Goal: Book appointment/travel/reservation

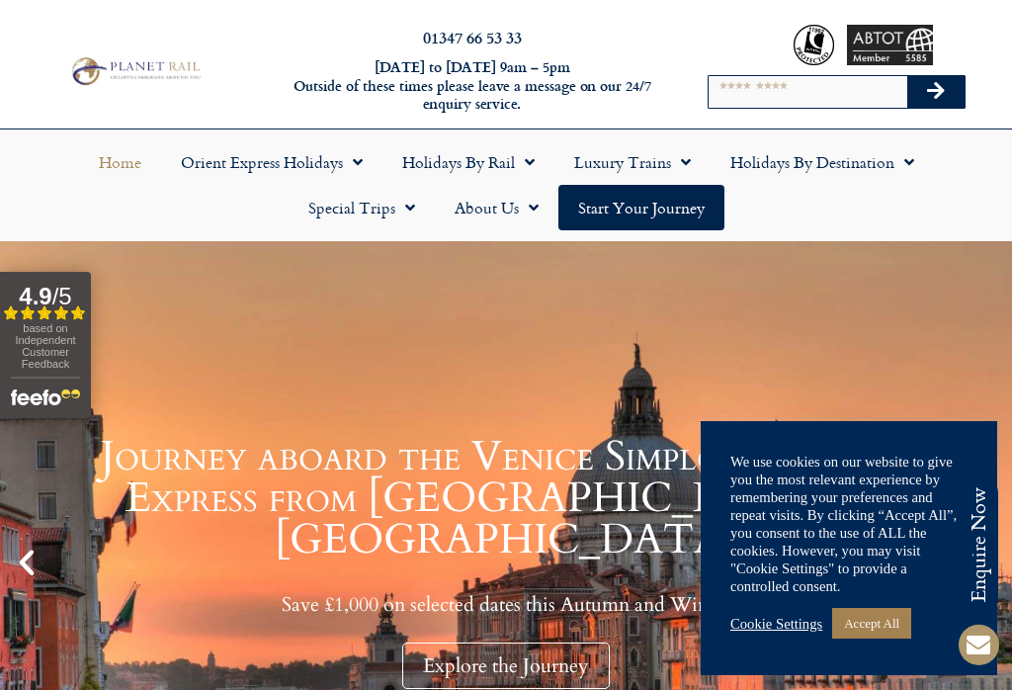
click at [890, 623] on link "Accept All" at bounding box center [871, 623] width 79 height 31
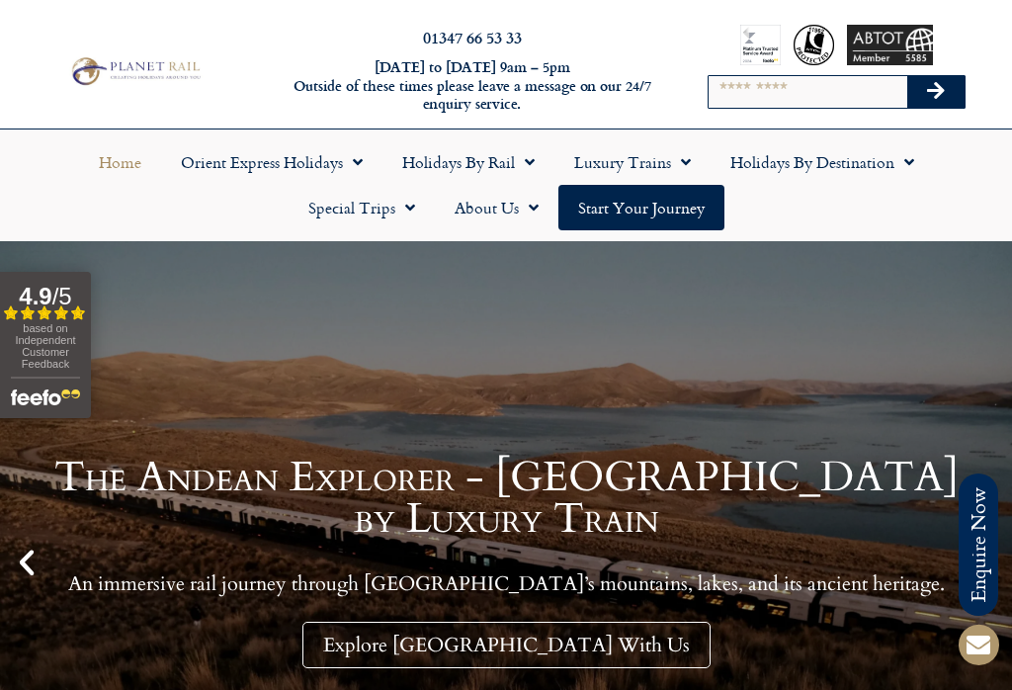
click at [530, 163] on span "Menu" at bounding box center [525, 162] width 20 height 36
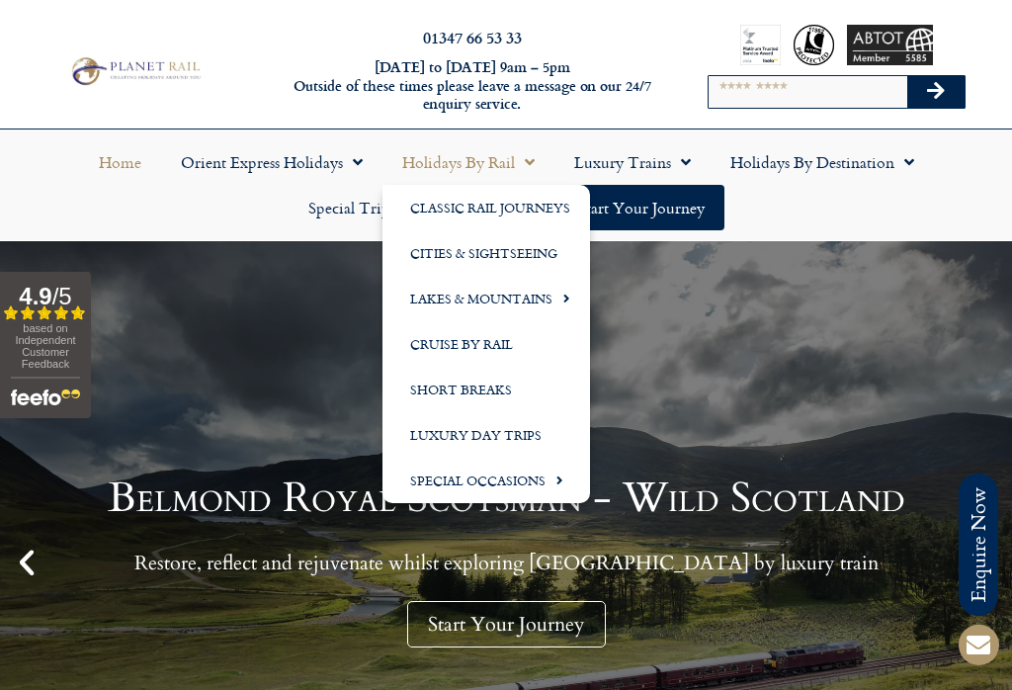
click at [508, 271] on link "Cities & Sightseeing" at bounding box center [485, 252] width 207 height 45
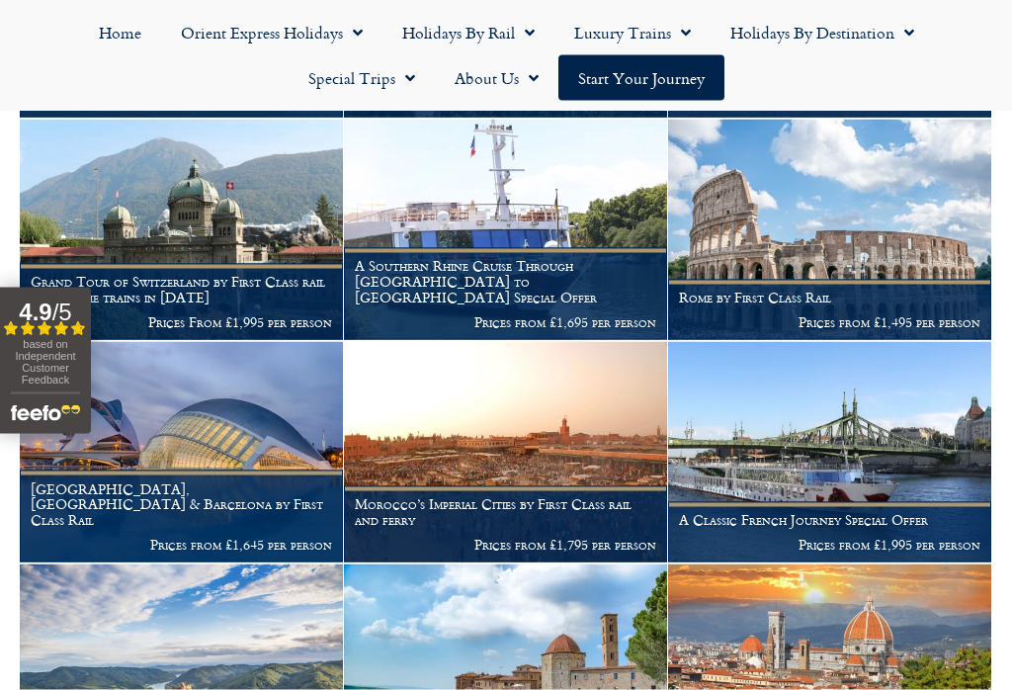
scroll to position [1373, 0]
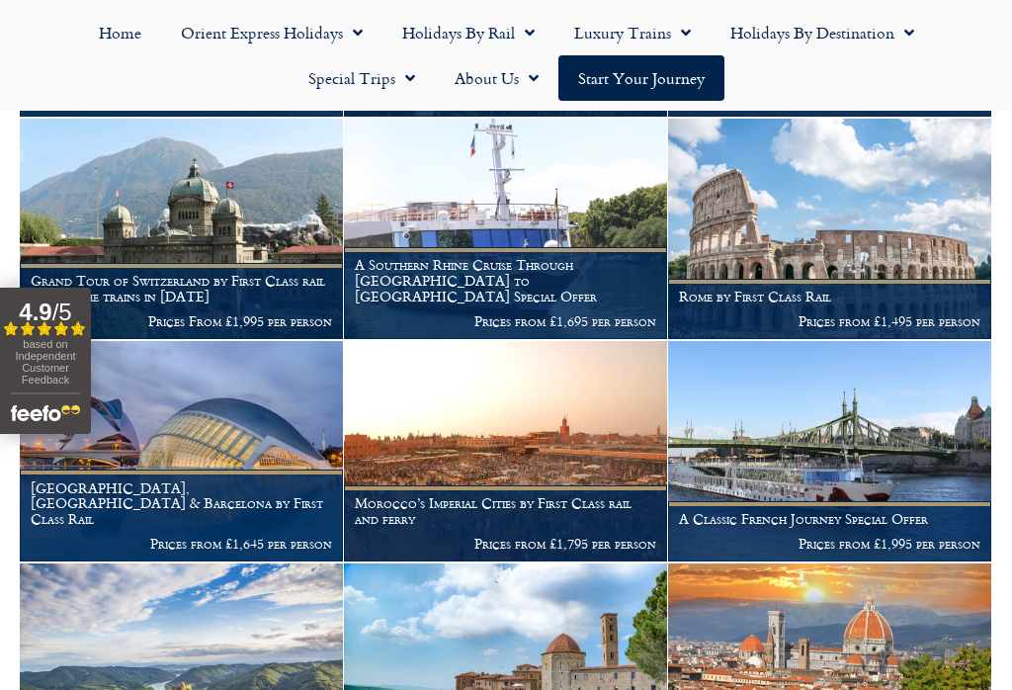
click at [227, 536] on p "Prices from £1,645 per person" at bounding box center [181, 544] width 301 height 16
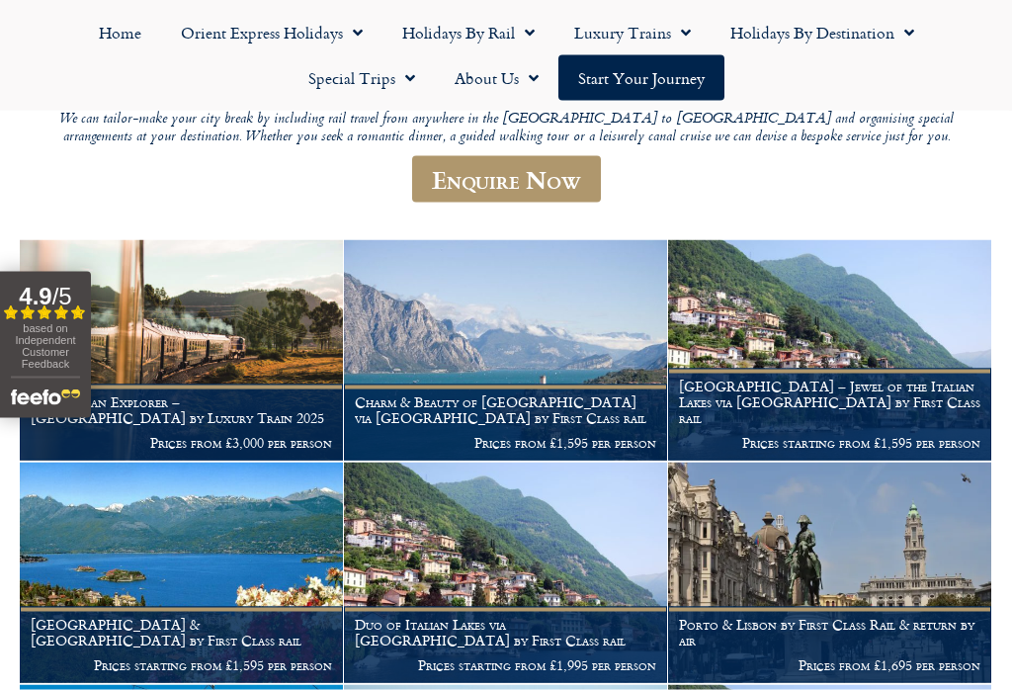
scroll to position [363, 0]
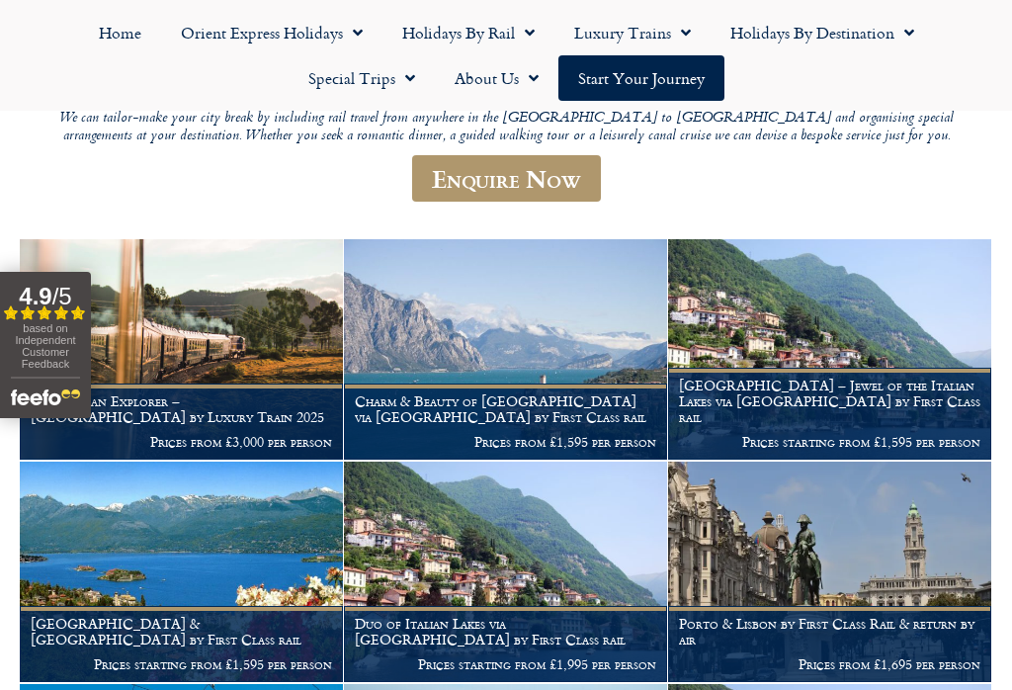
click at [510, 39] on link "Holidays by Rail" at bounding box center [468, 32] width 172 height 45
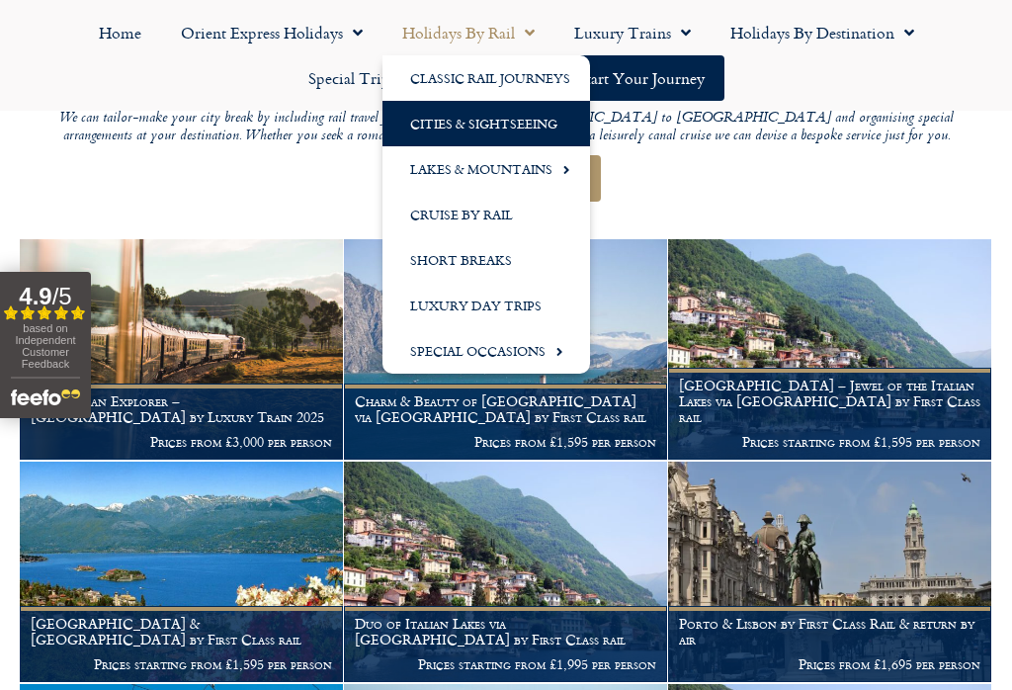
click at [461, 255] on link "Short Breaks" at bounding box center [485, 259] width 207 height 45
